Goal: Use online tool/utility: Utilize a website feature to perform a specific function

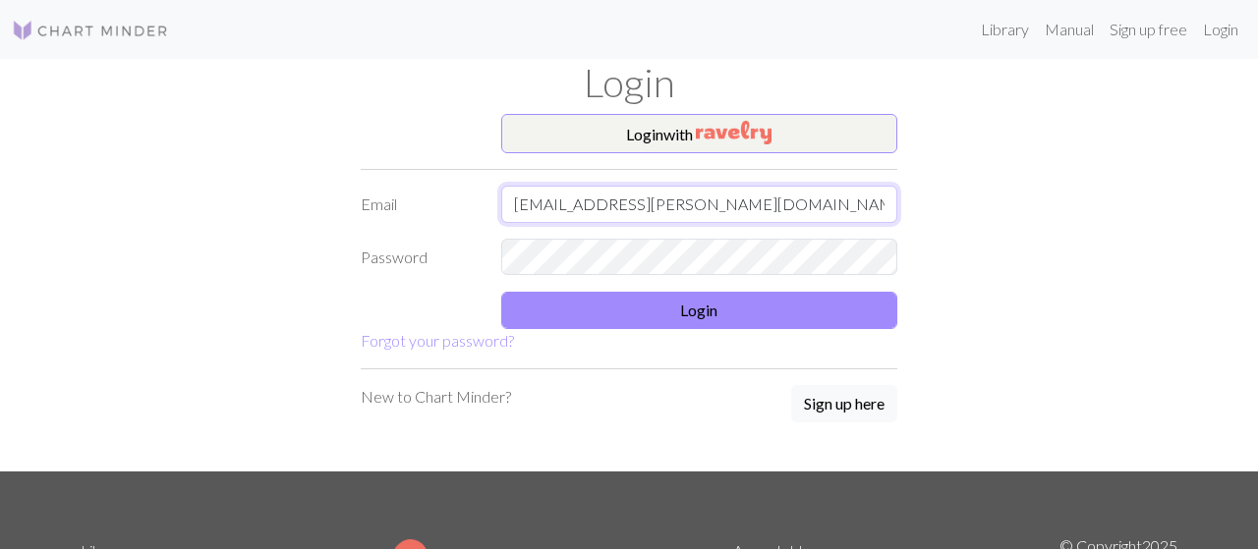
click at [750, 205] on input "[EMAIL_ADDRESS][PERSON_NAME][DOMAIN_NAME]" at bounding box center [699, 204] width 397 height 37
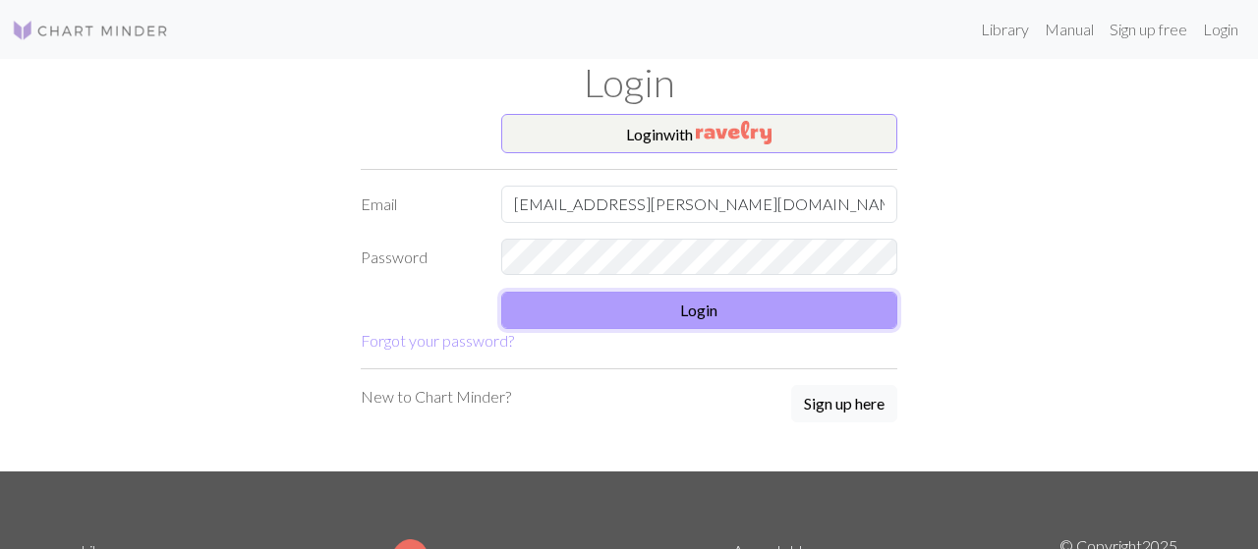
click at [750, 321] on button "Login" at bounding box center [699, 310] width 397 height 37
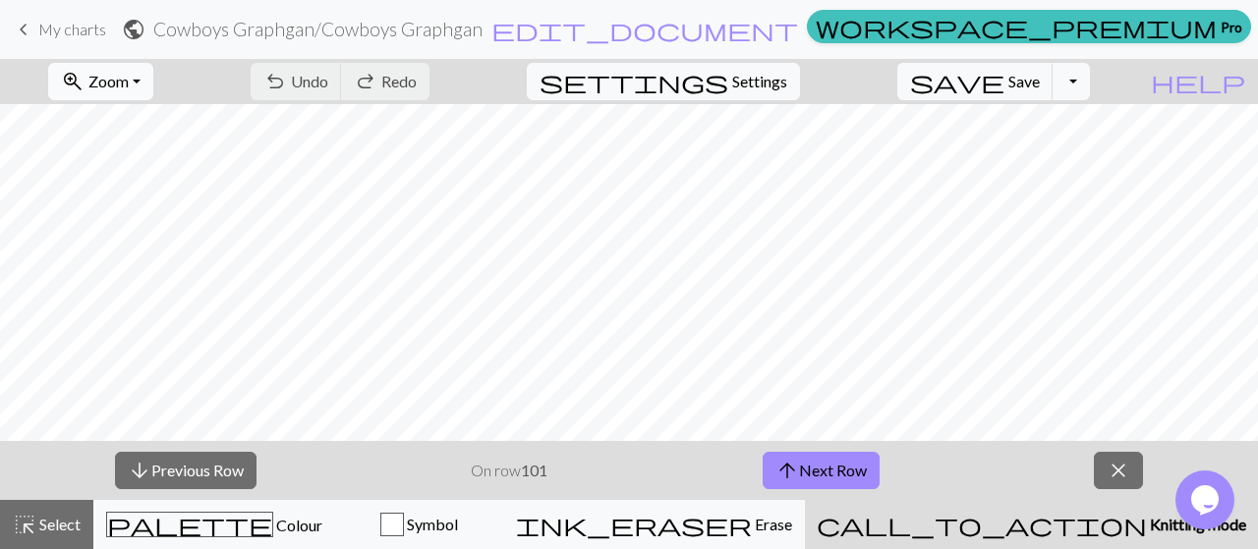
click at [129, 83] on span "Zoom" at bounding box center [108, 81] width 40 height 19
click at [158, 151] on button "Fit width" at bounding box center [127, 155] width 155 height 31
click at [839, 468] on button "arrow_upward Next Row" at bounding box center [821, 470] width 117 height 37
click at [1004, 74] on span "save" at bounding box center [957, 82] width 94 height 28
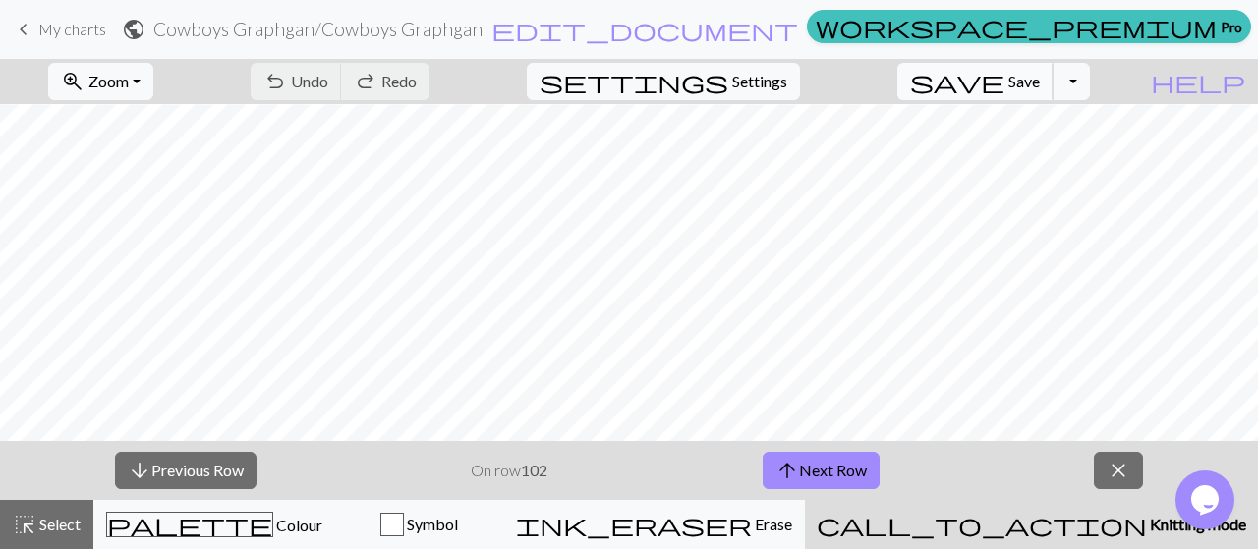
click at [1004, 80] on span "save" at bounding box center [957, 82] width 94 height 28
click at [1004, 84] on span "save" at bounding box center [957, 82] width 94 height 28
click at [1040, 85] on span "Save" at bounding box center [1023, 81] width 31 height 19
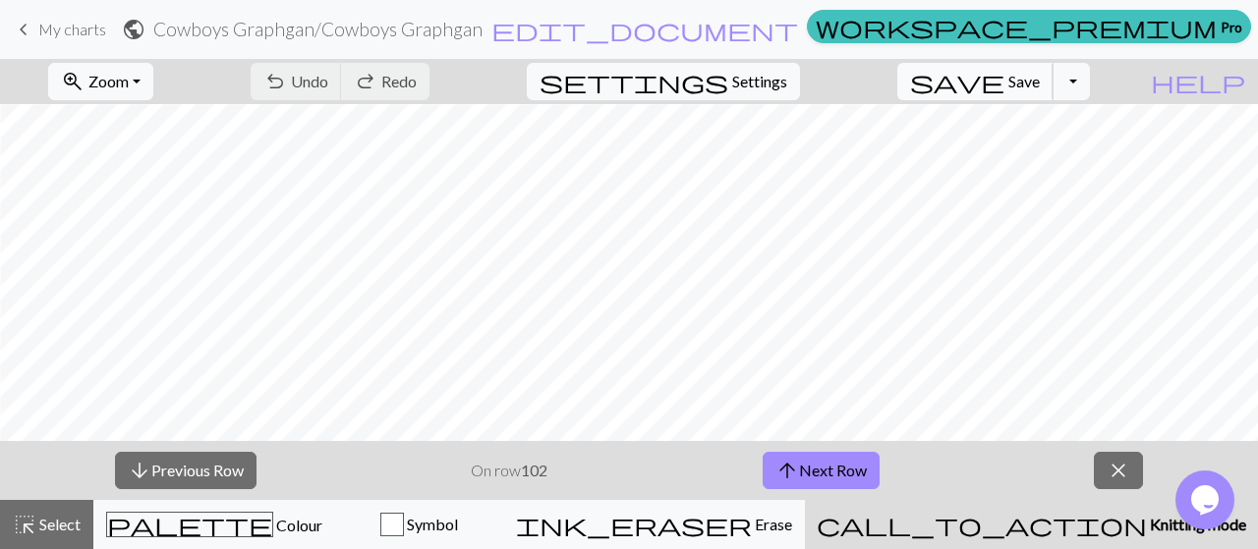
click at [1040, 86] on span "Save" at bounding box center [1023, 81] width 31 height 19
click at [1004, 87] on span "save" at bounding box center [957, 82] width 94 height 28
click at [810, 477] on button "arrow_upward Next Row" at bounding box center [821, 470] width 117 height 37
click at [1037, 76] on button "save Save Save" at bounding box center [975, 81] width 156 height 37
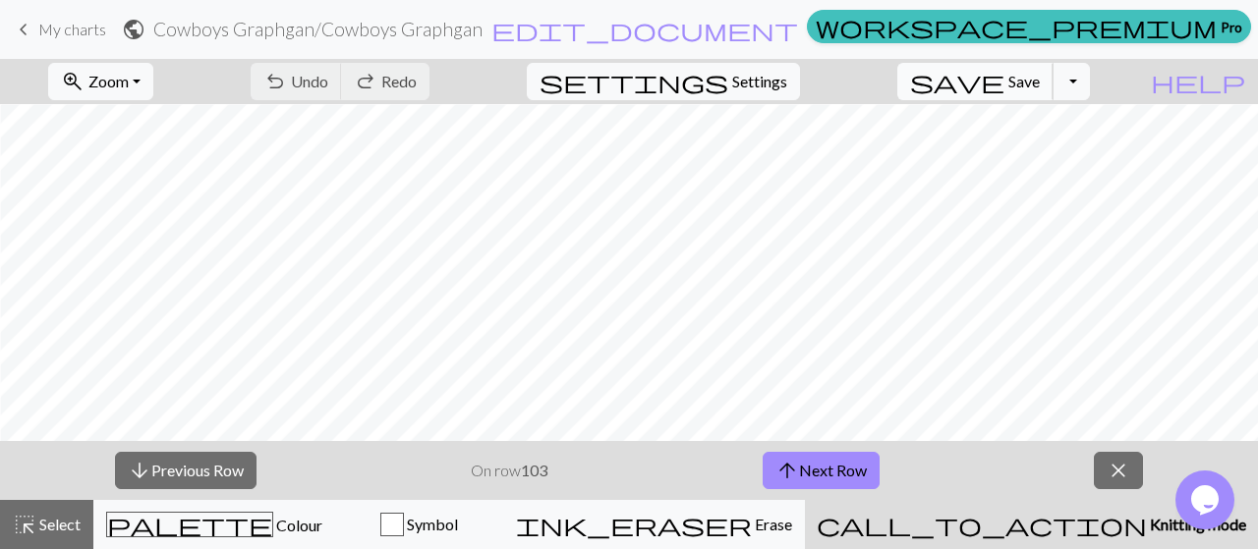
click at [1004, 85] on span "save" at bounding box center [957, 82] width 94 height 28
click at [1040, 87] on span "Save" at bounding box center [1023, 81] width 31 height 19
click at [1040, 77] on span "Save" at bounding box center [1023, 81] width 31 height 19
click at [1004, 82] on span "save" at bounding box center [957, 82] width 94 height 28
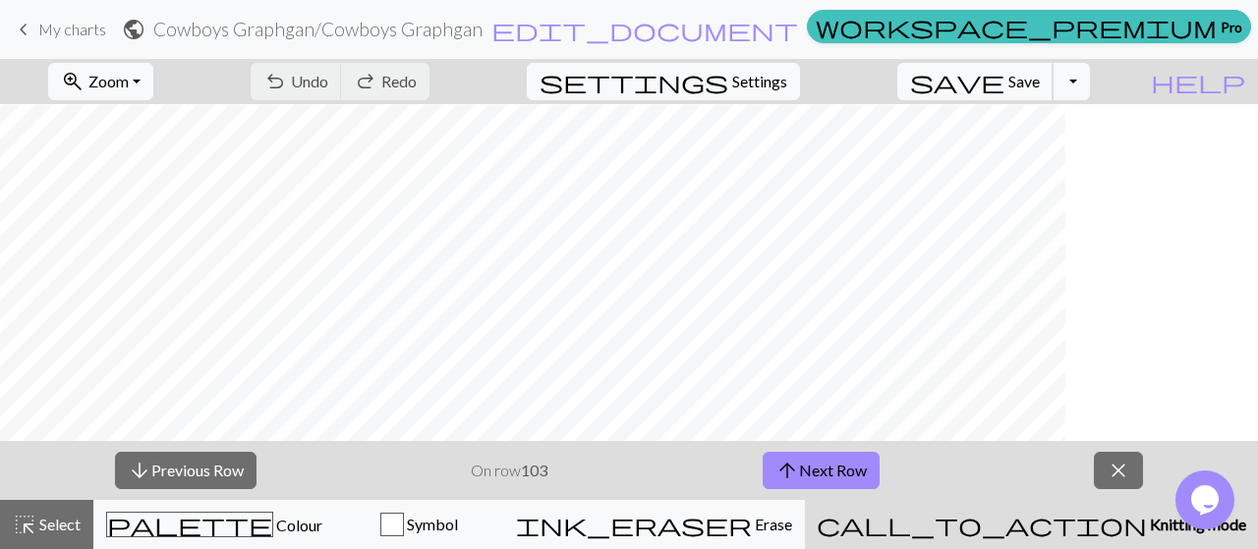
scroll to position [499, 432]
click at [1004, 92] on span "save" at bounding box center [957, 82] width 94 height 28
click at [1004, 85] on span "save" at bounding box center [957, 82] width 94 height 28
click at [1040, 85] on span "Save" at bounding box center [1023, 81] width 31 height 19
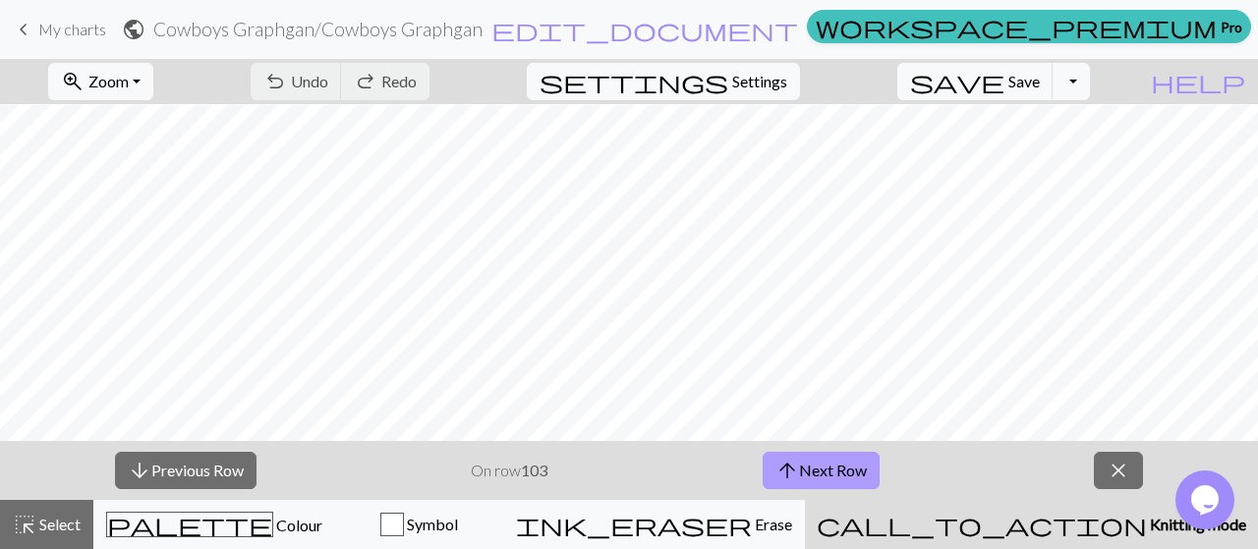
click at [830, 476] on button "arrow_upward Next Row" at bounding box center [821, 470] width 117 height 37
click at [1040, 82] on span "Save" at bounding box center [1023, 81] width 31 height 19
click at [1037, 85] on button "save Save Save" at bounding box center [975, 81] width 156 height 37
click at [1040, 81] on span "Save" at bounding box center [1023, 81] width 31 height 19
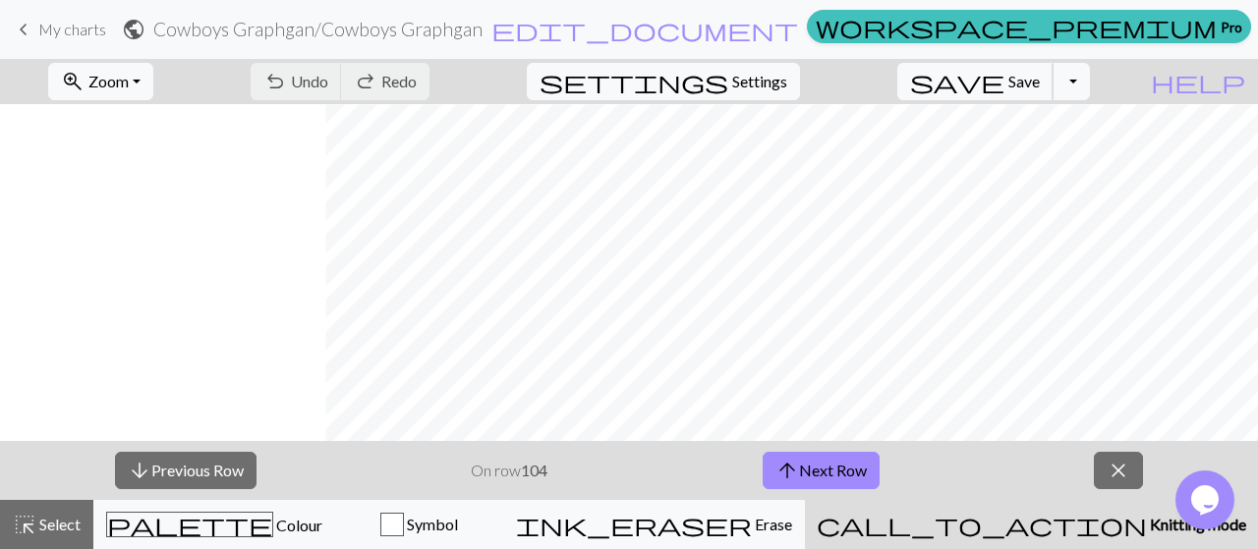
scroll to position [499, 1018]
click at [1040, 77] on span "Save" at bounding box center [1023, 81] width 31 height 19
click at [792, 477] on span "arrow_upward" at bounding box center [787, 471] width 24 height 28
click at [1004, 80] on span "save" at bounding box center [957, 82] width 94 height 28
click at [1038, 73] on button "save Save Save" at bounding box center [975, 81] width 156 height 37
